Goal: Transaction & Acquisition: Purchase product/service

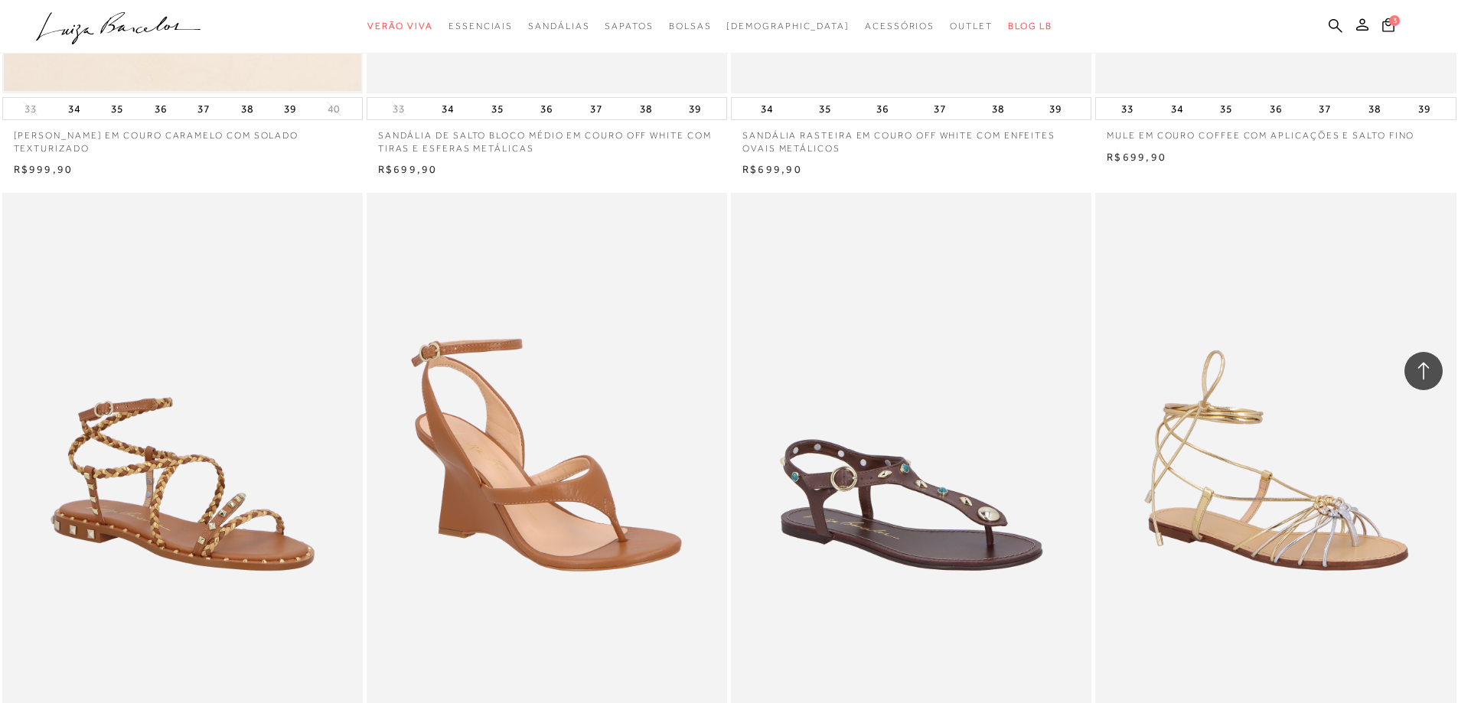
scroll to position [3290, 0]
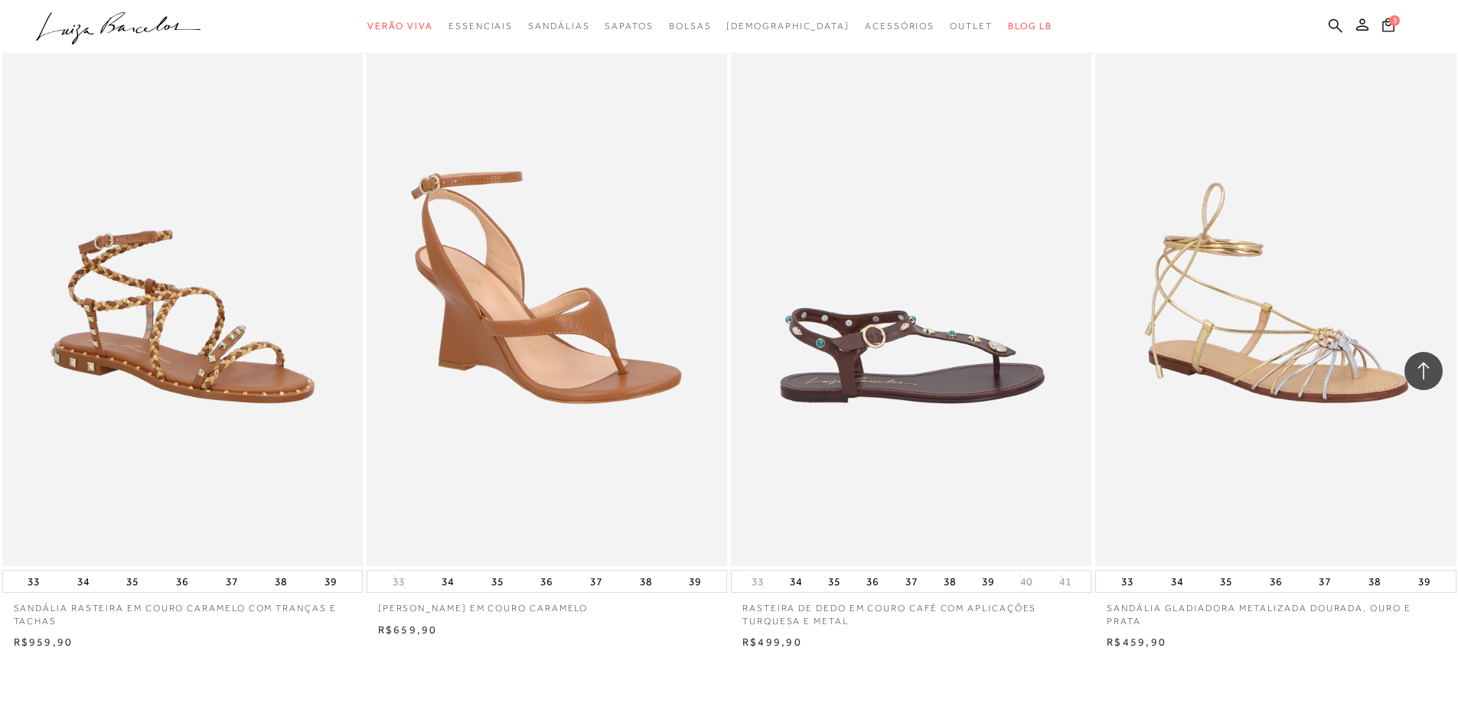
click at [904, 376] on img at bounding box center [911, 295] width 359 height 541
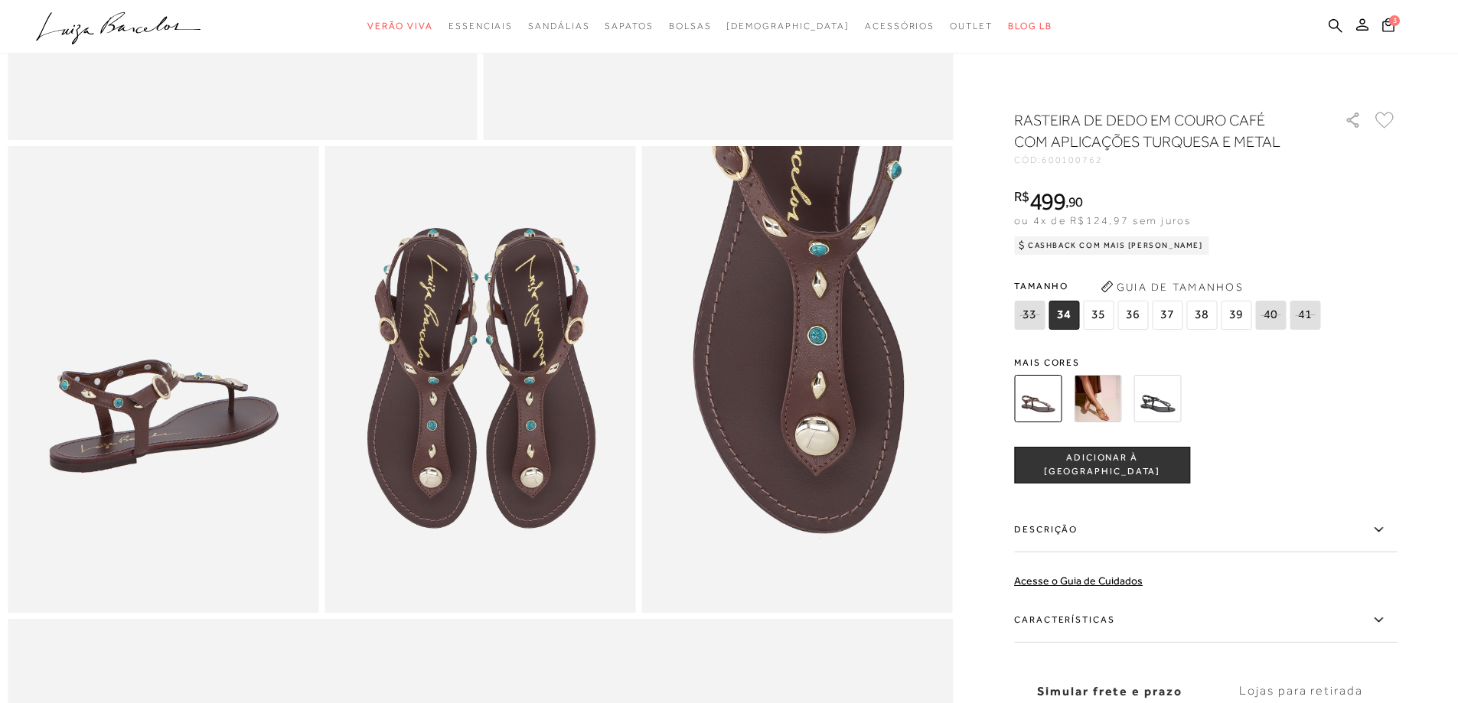
scroll to position [765, 0]
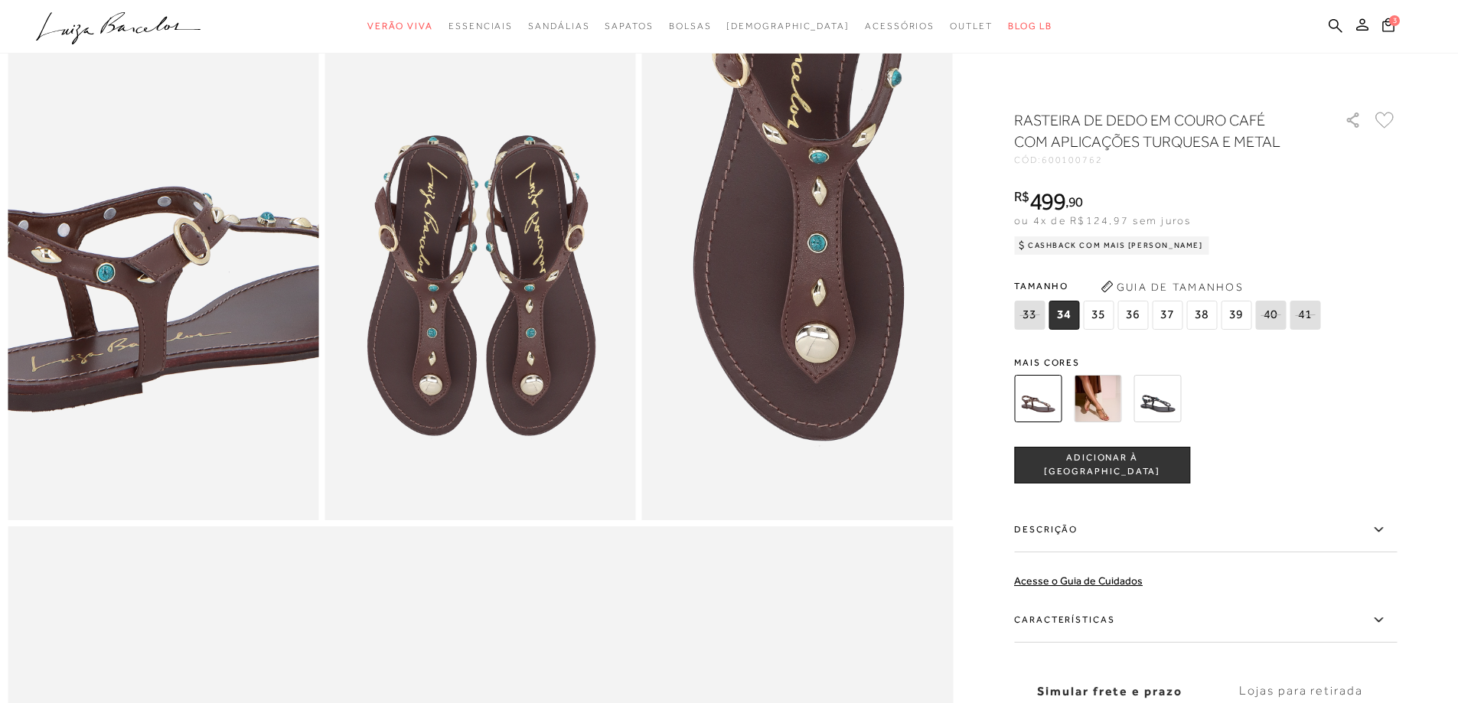
click at [126, 360] on img at bounding box center [195, 226] width 622 height 933
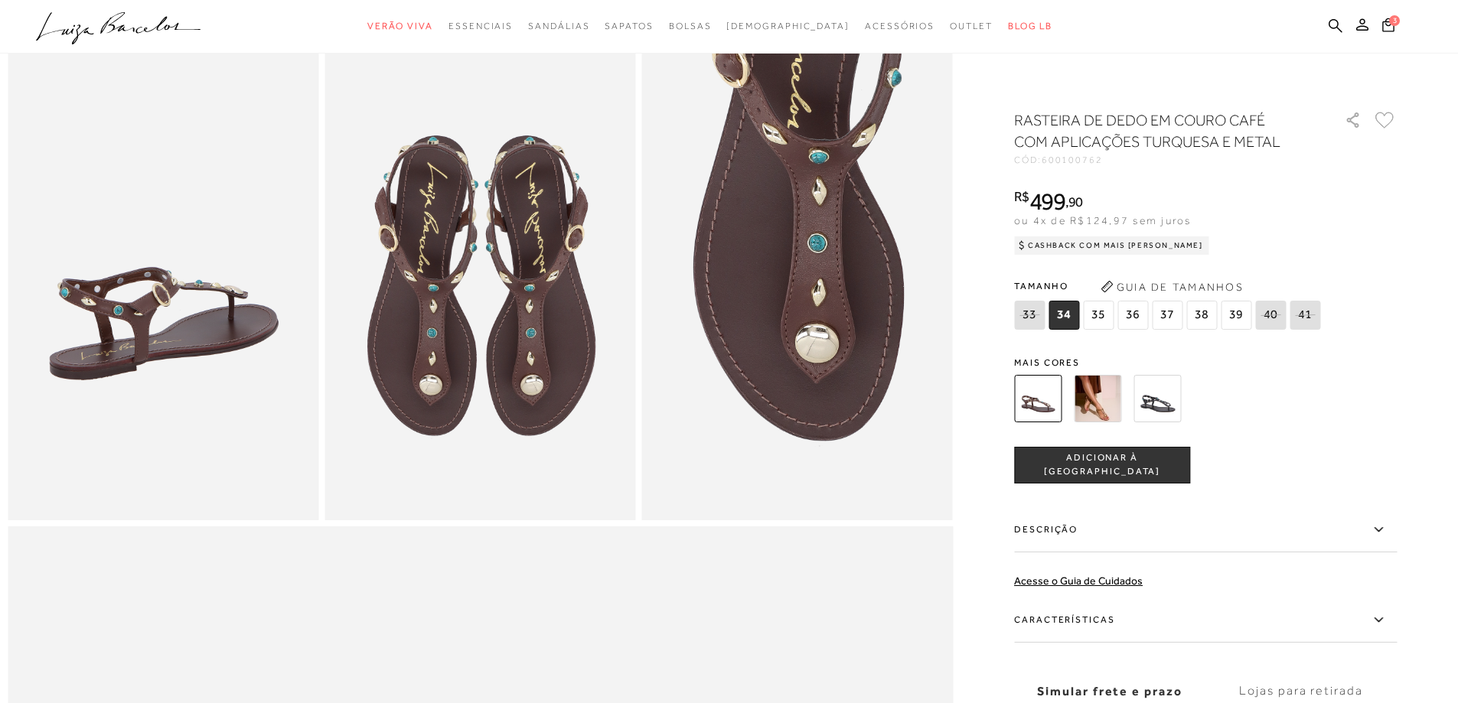
click at [501, 367] on img at bounding box center [479, 287] width 311 height 466
click at [796, 332] on img at bounding box center [797, 287] width 311 height 466
click at [194, 324] on img at bounding box center [163, 287] width 311 height 466
click at [448, 308] on img at bounding box center [479, 287] width 311 height 466
click at [806, 243] on img at bounding box center [797, 287] width 311 height 466
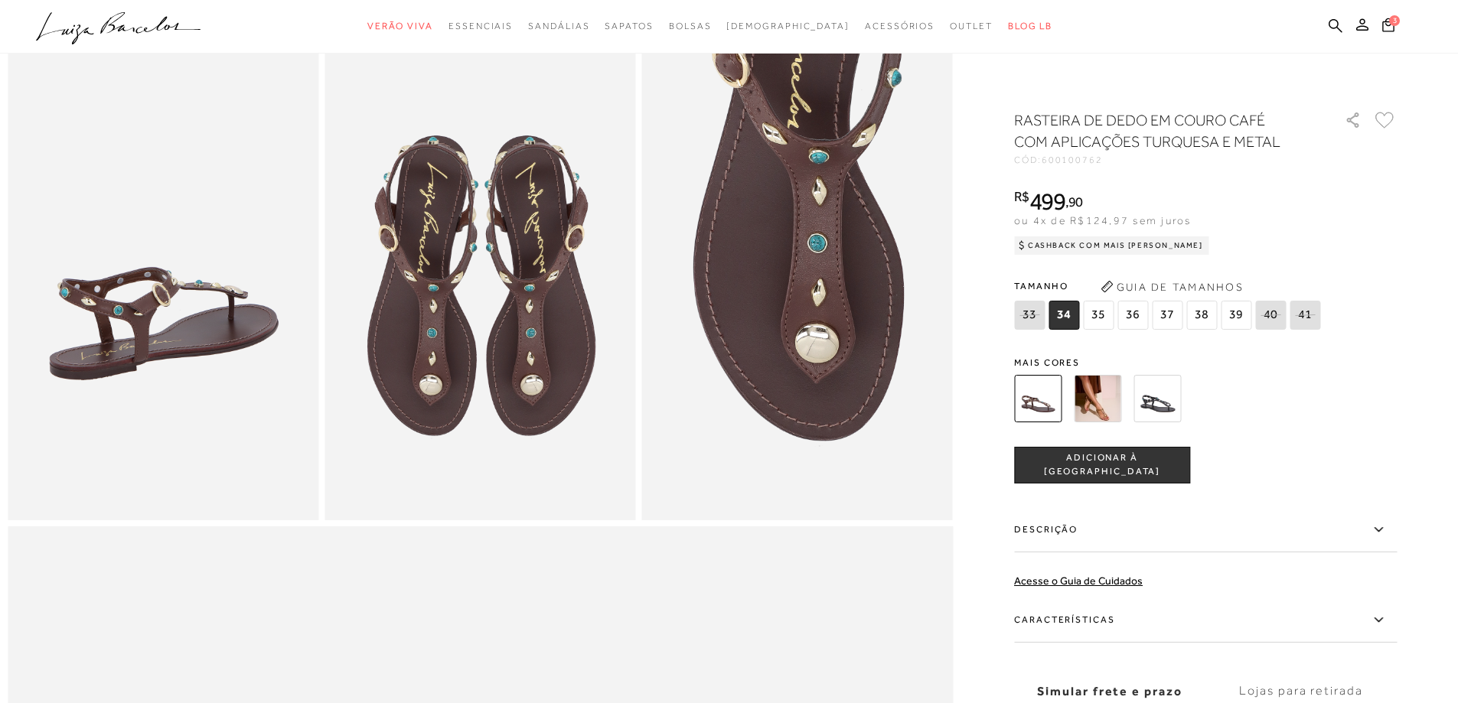
click at [1042, 401] on img at bounding box center [1037, 398] width 47 height 47
click at [1109, 412] on img at bounding box center [1096, 398] width 47 height 47
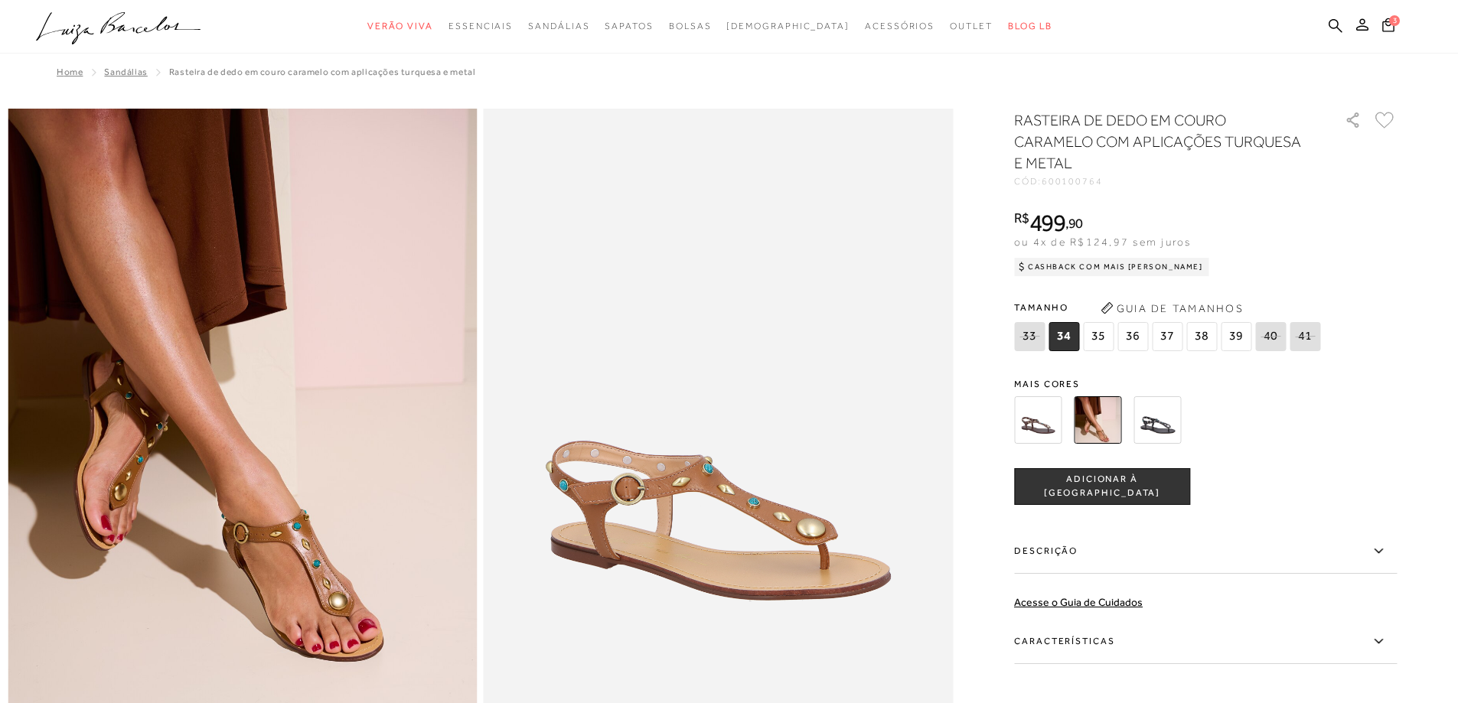
click at [1161, 427] on img at bounding box center [1156, 419] width 47 height 47
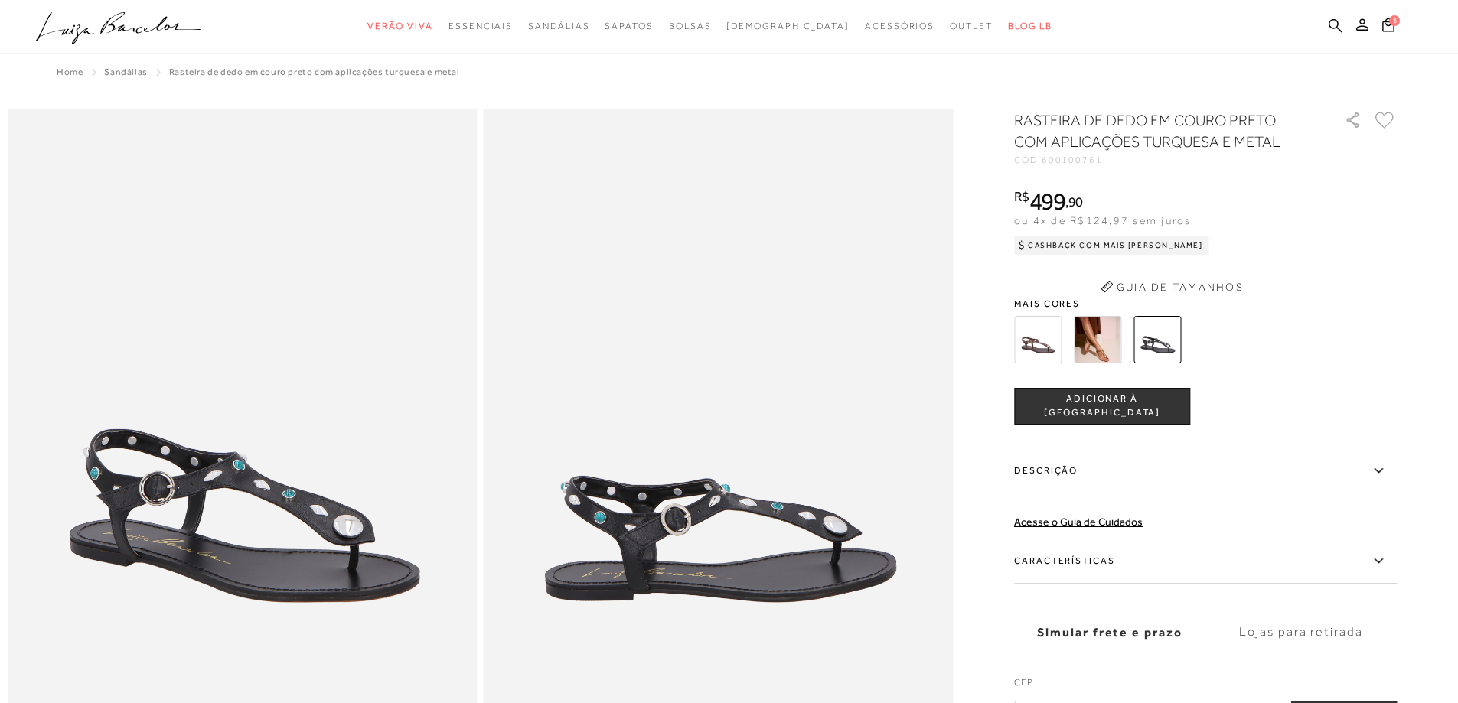
click at [1039, 288] on div "RASTEIRA DE DEDO EM COURO PRETO COM APLICAÇÕES TURQUESA E METAL CÓD: 600100761 …" at bounding box center [1205, 420] width 383 height 622
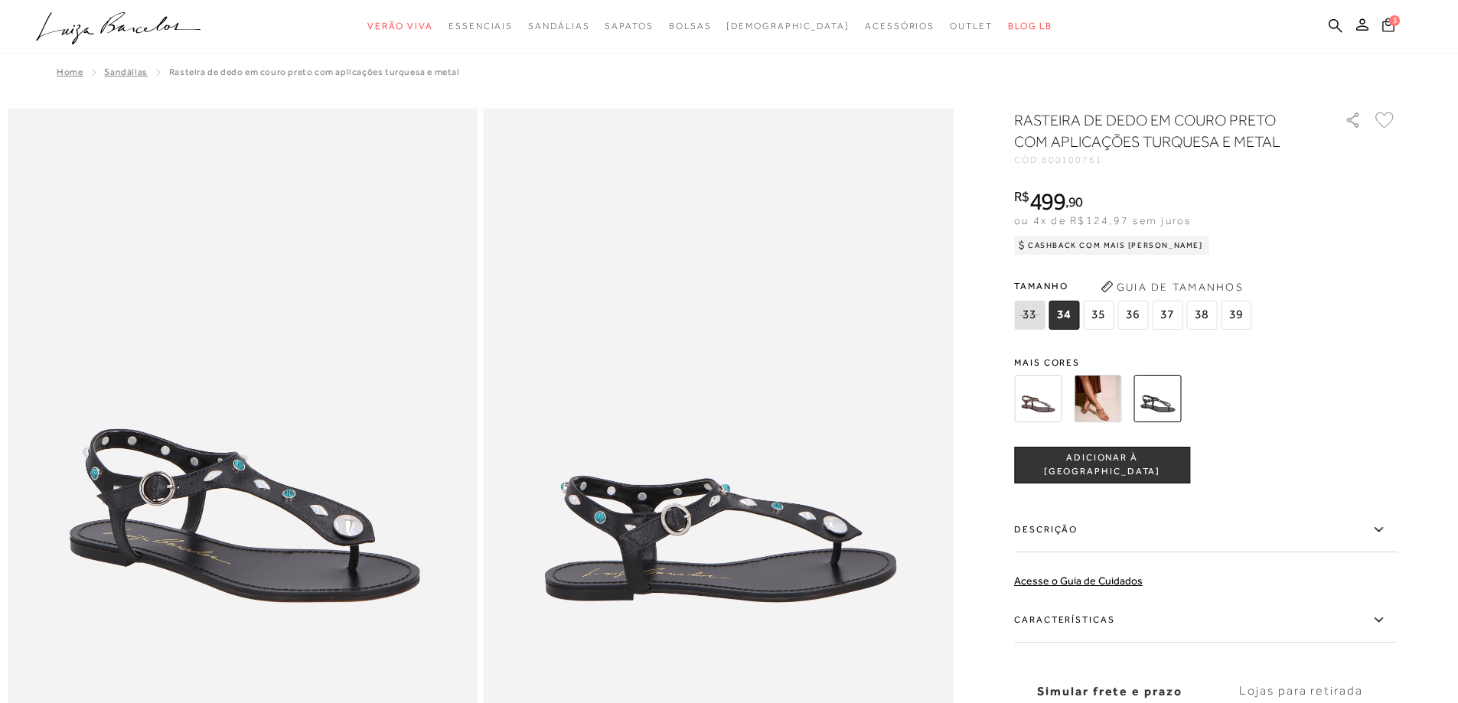
click at [1394, 21] on span "3" at bounding box center [1394, 20] width 11 height 11
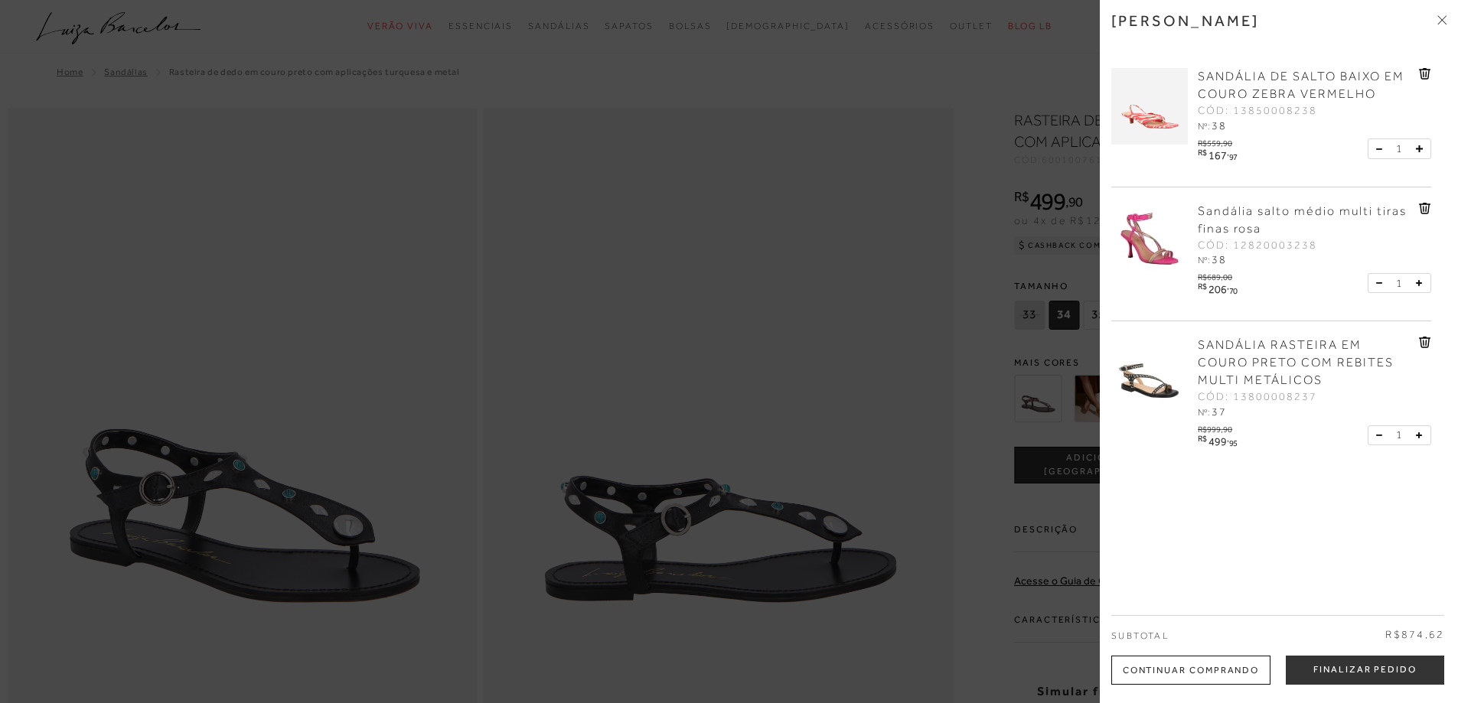
click at [404, 270] on div at bounding box center [729, 351] width 1458 height 703
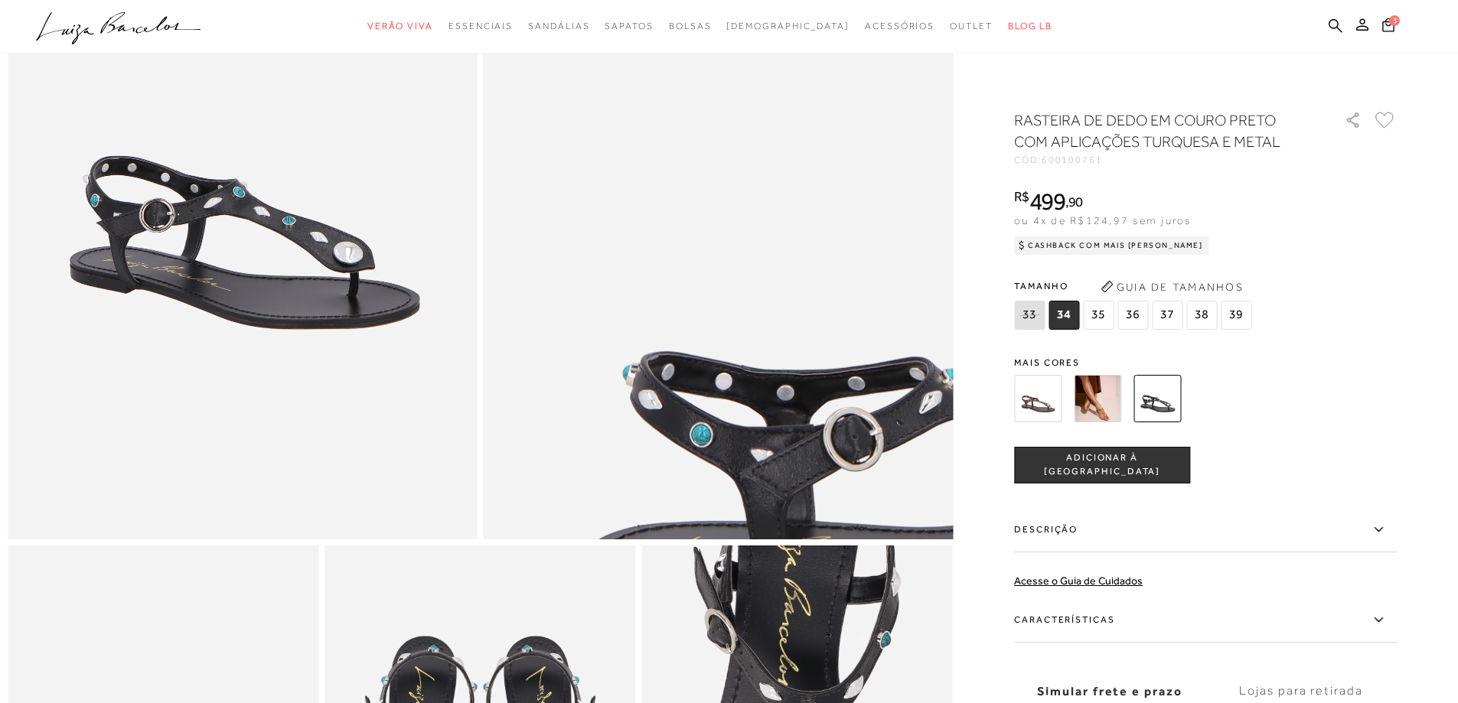
scroll to position [383, 0]
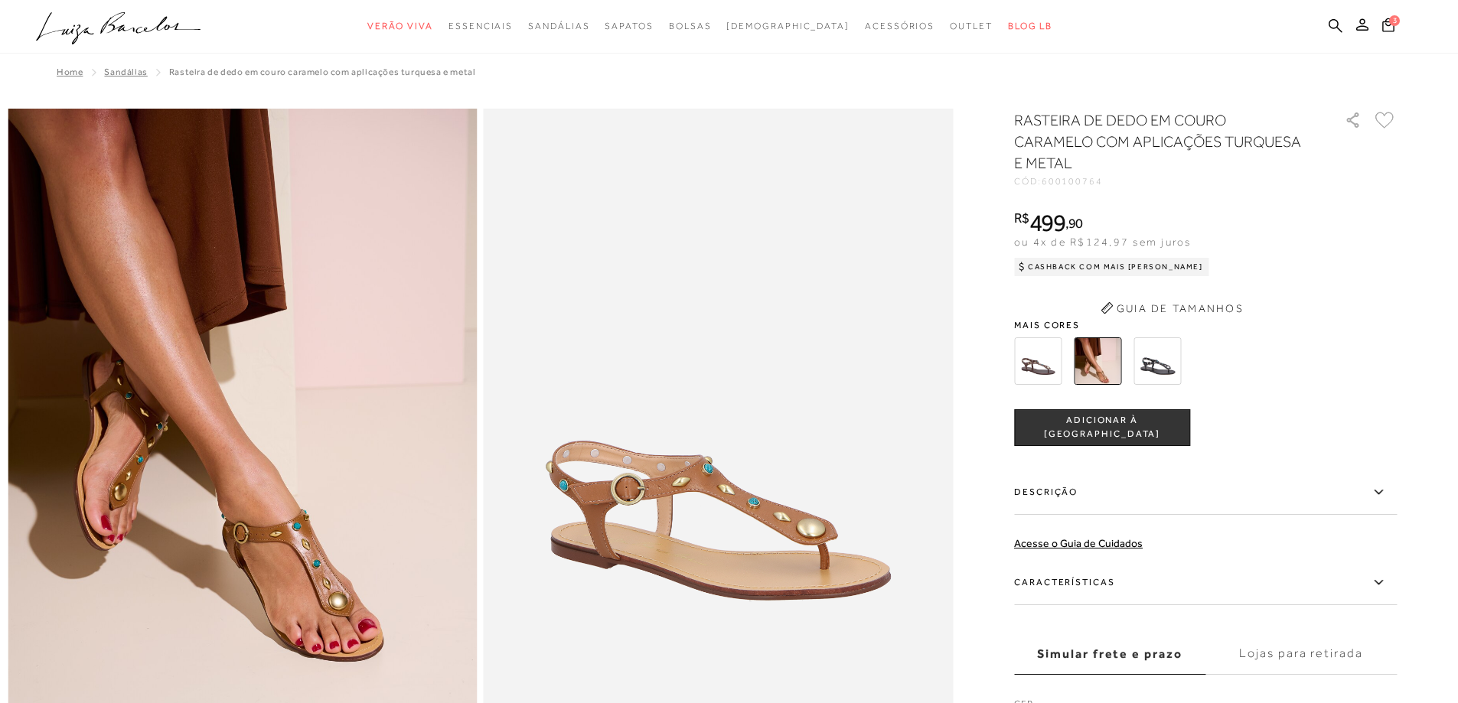
scroll to position [2253, 0]
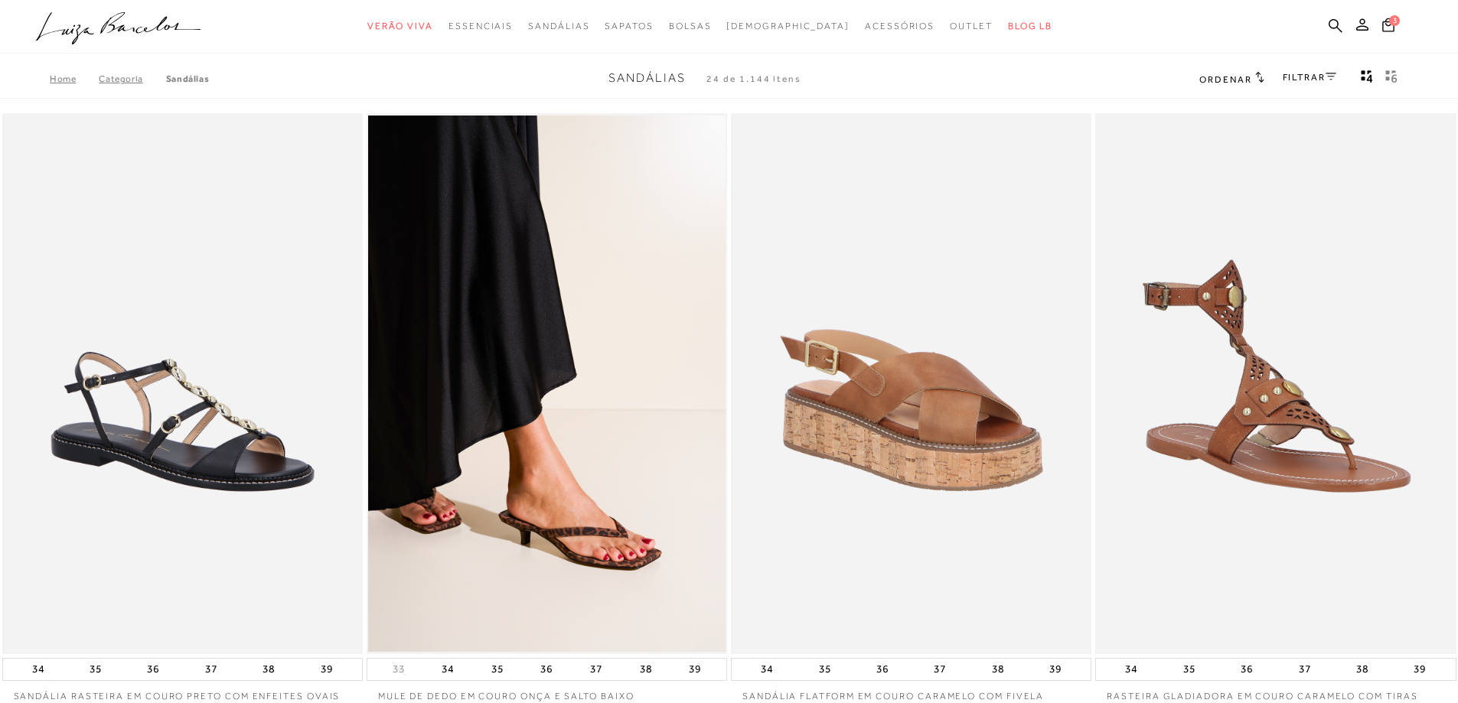
scroll to position [77, 0]
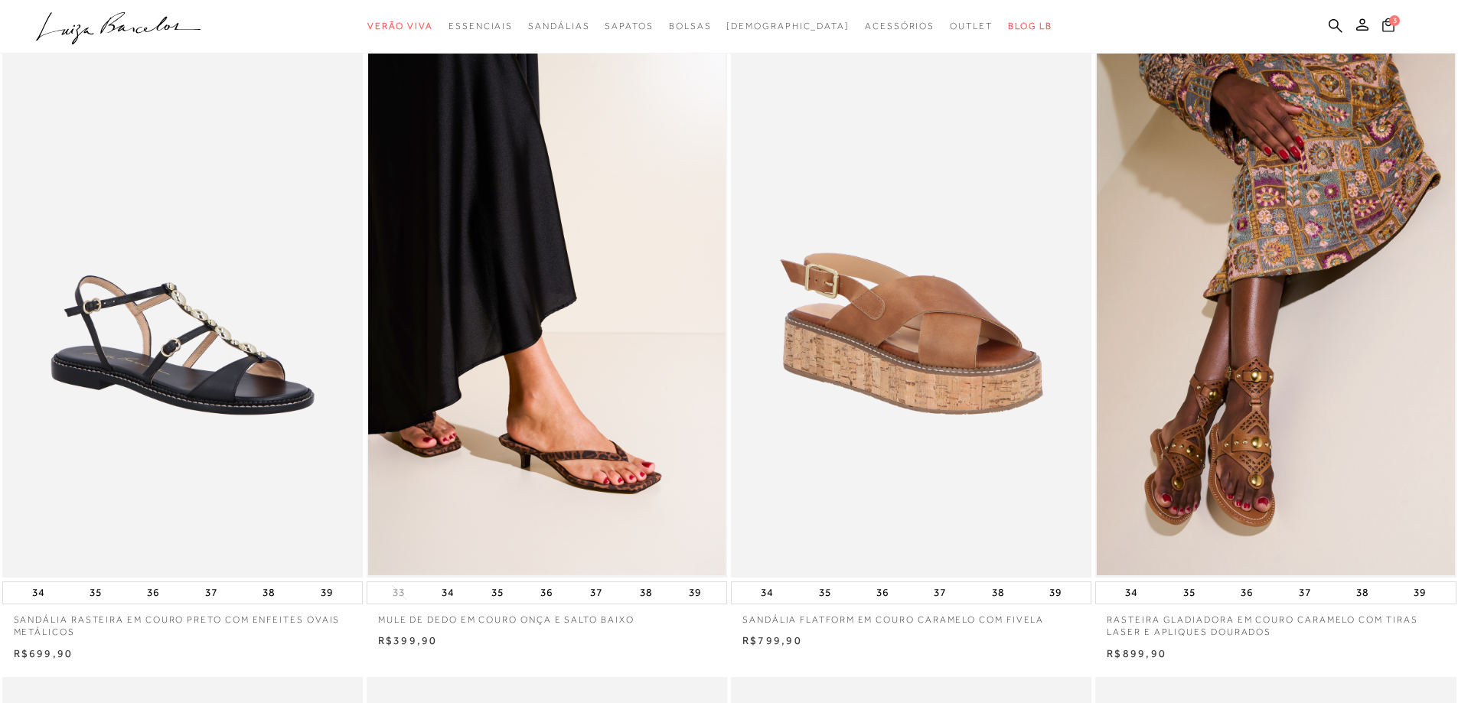
click at [1393, 24] on span "3" at bounding box center [1394, 20] width 11 height 11
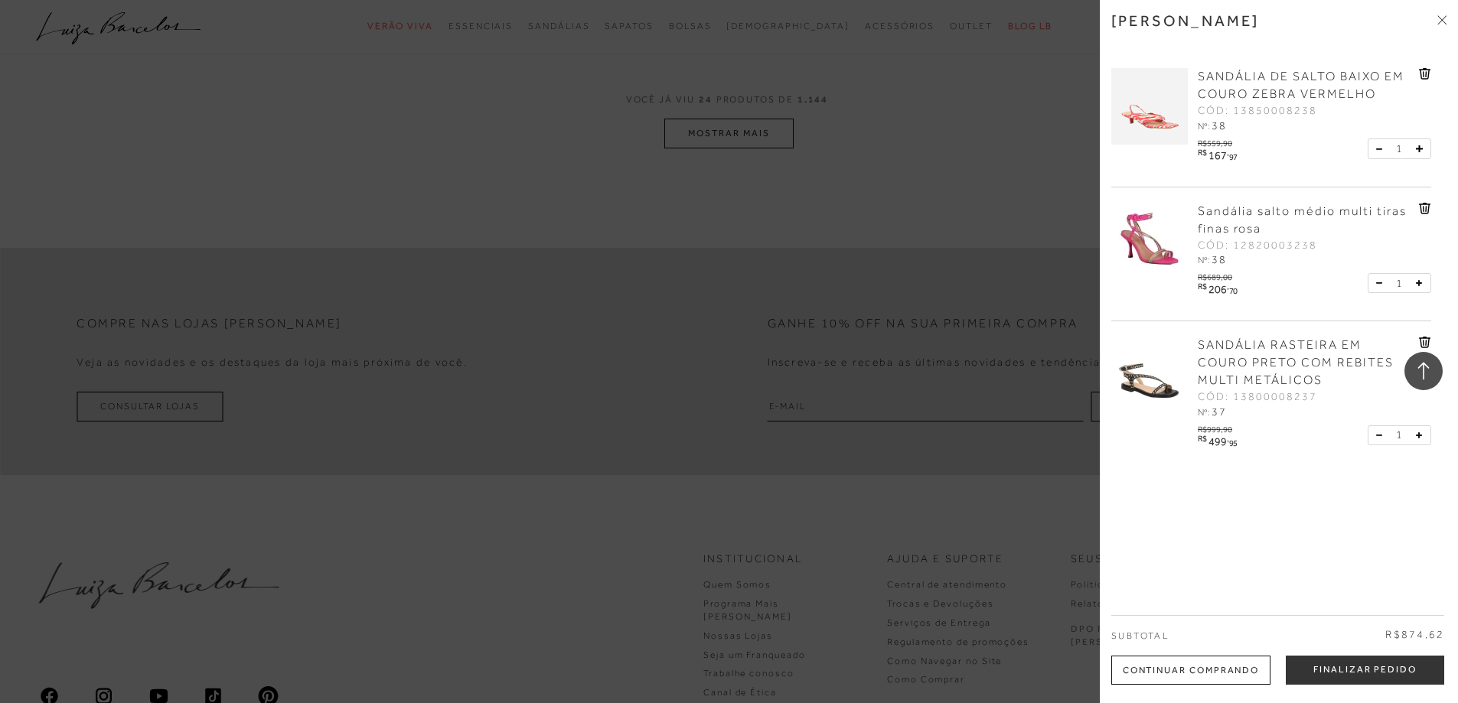
scroll to position [4027, 0]
